Goal: Navigation & Orientation: Find specific page/section

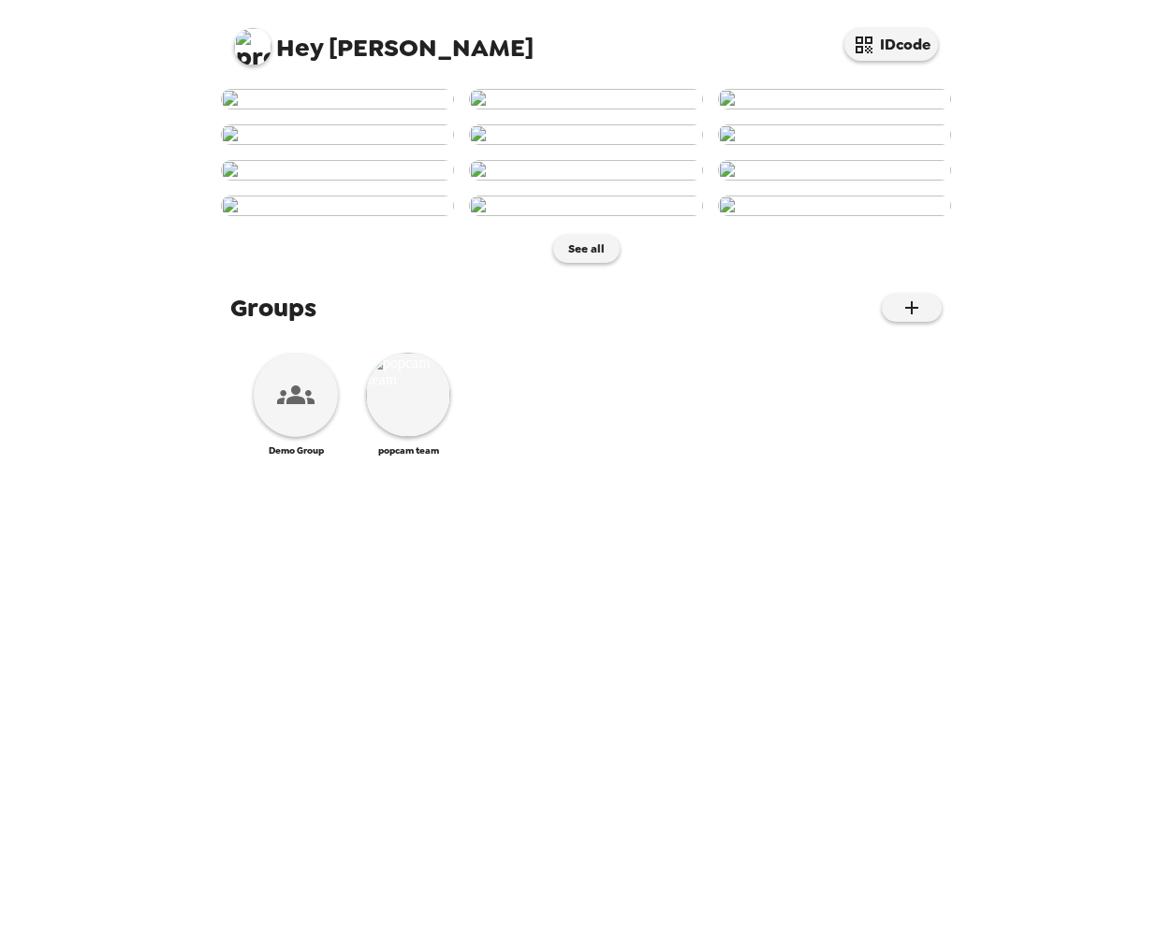
click at [253, 52] on img at bounding box center [252, 46] width 37 height 37
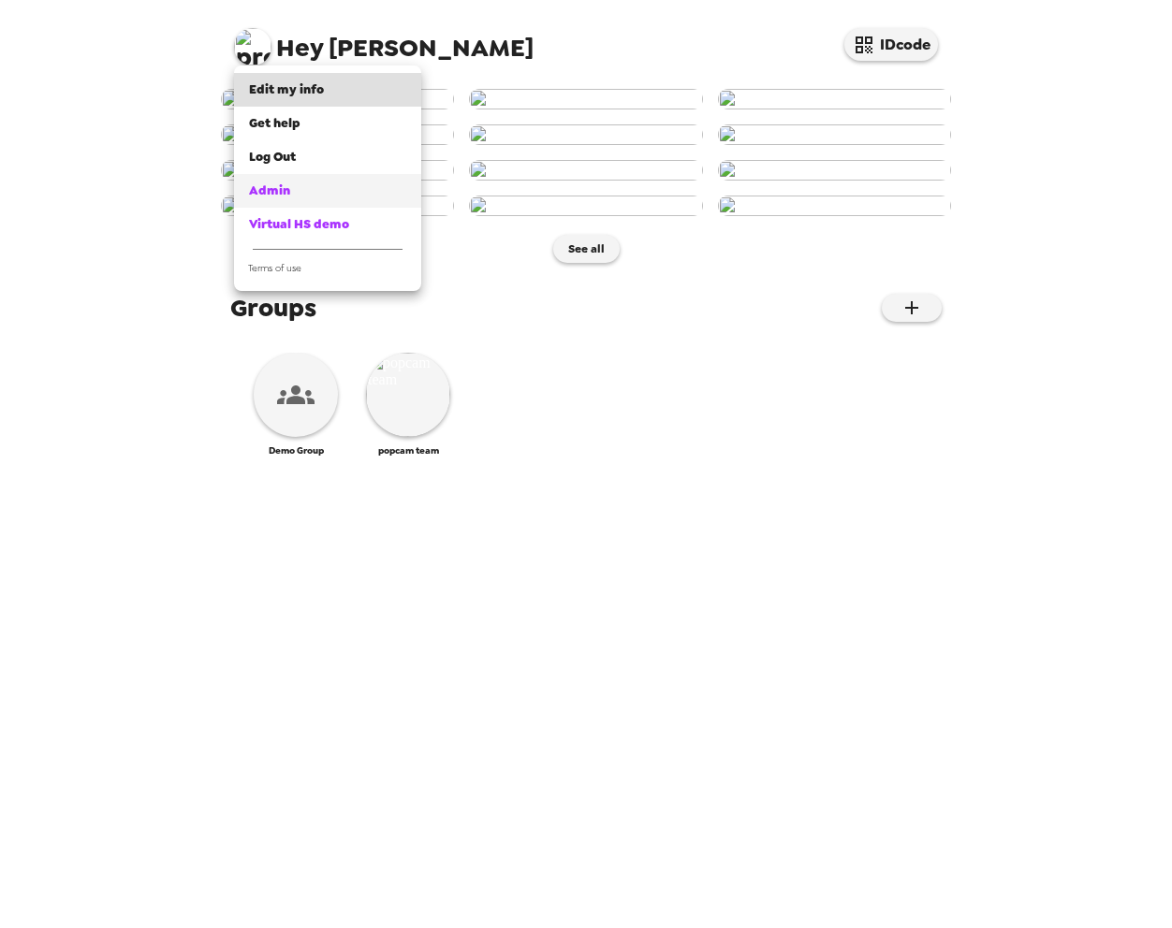
click at [284, 182] on span "Admin" at bounding box center [269, 190] width 41 height 16
